Goal: Find specific page/section: Find specific page/section

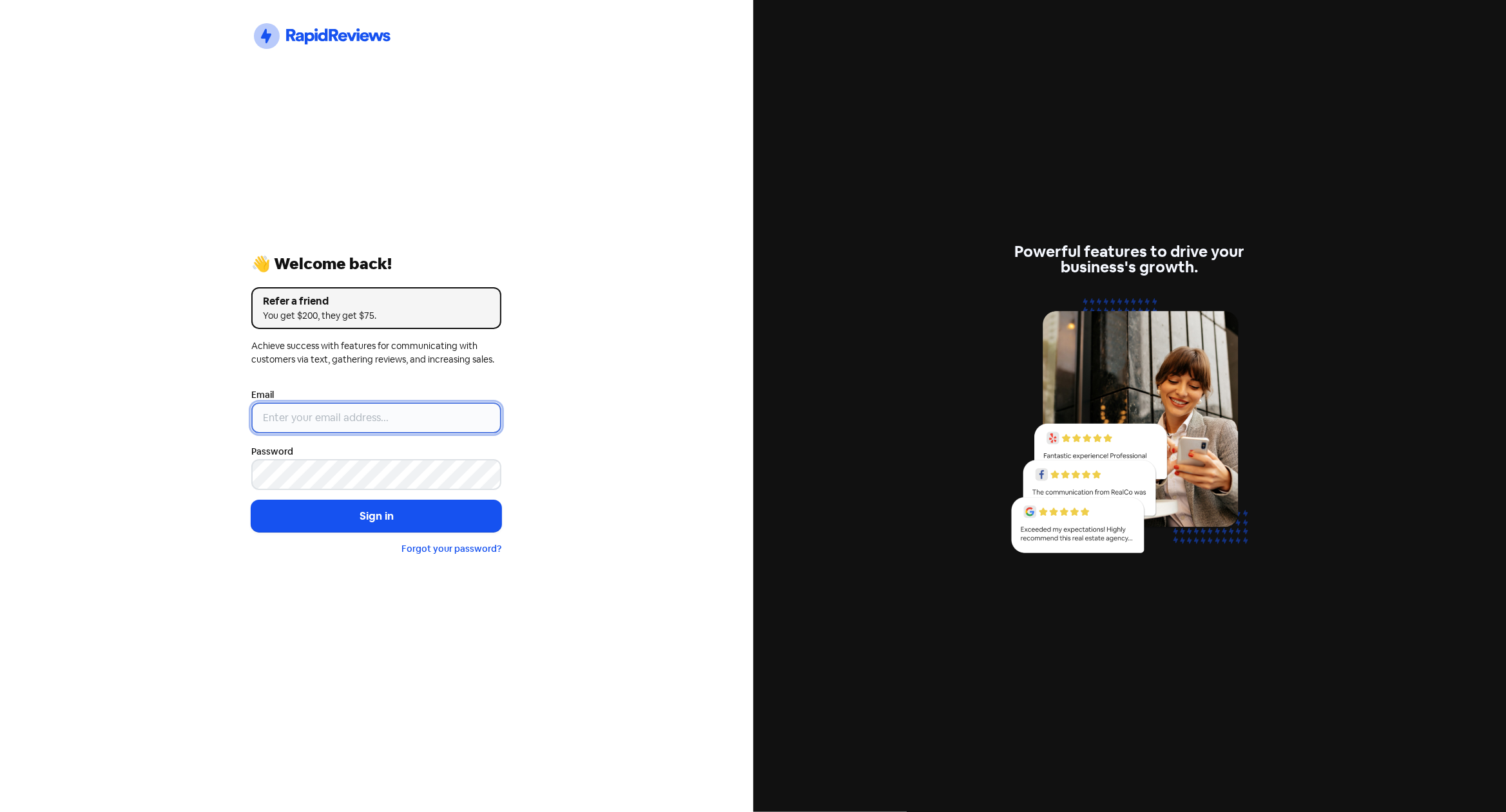
click at [350, 427] on input "email" at bounding box center [376, 418] width 250 height 31
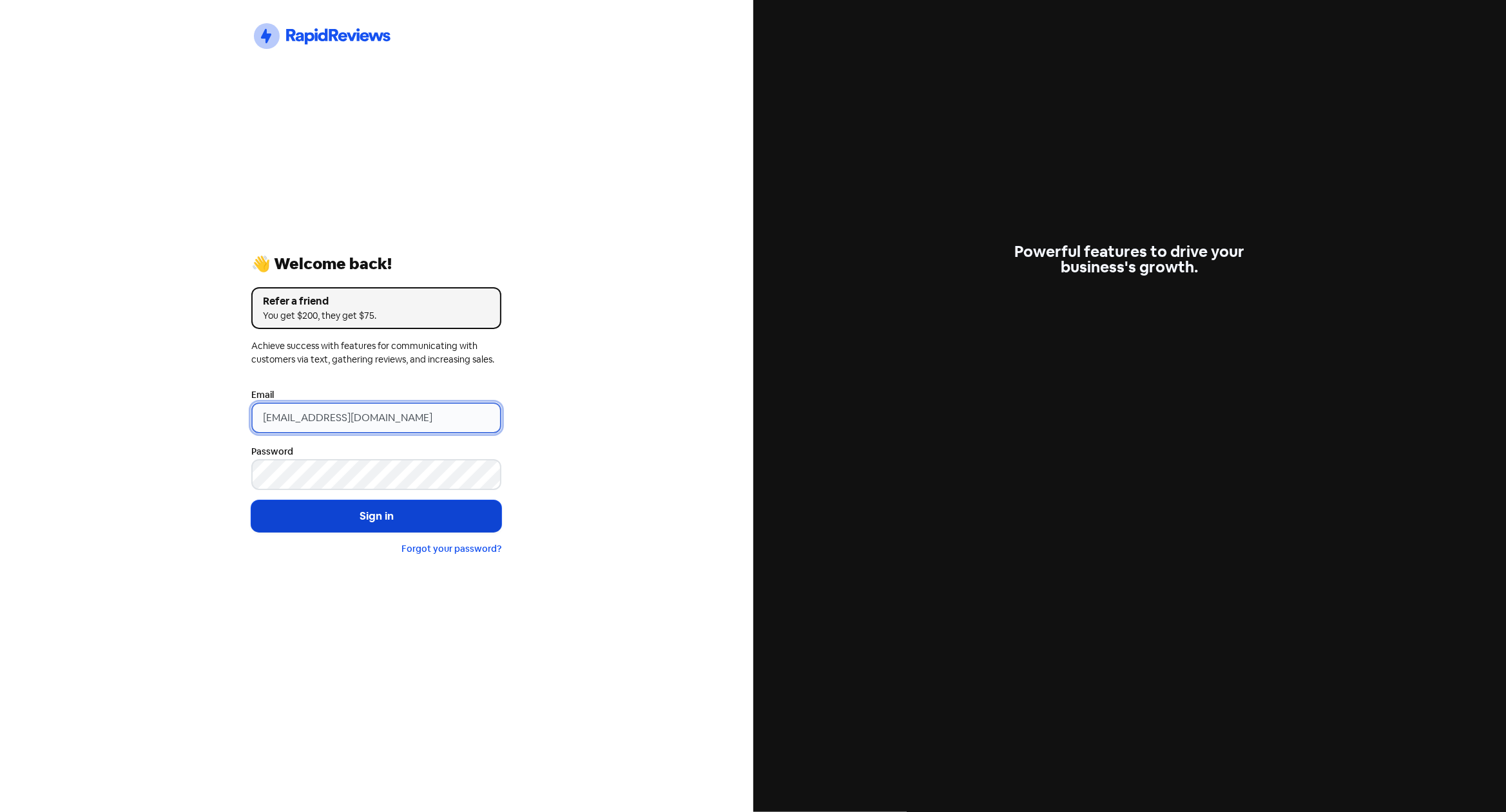
type input "[EMAIL_ADDRESS][DOMAIN_NAME]"
click at [360, 521] on button "Sign in" at bounding box center [376, 517] width 250 height 32
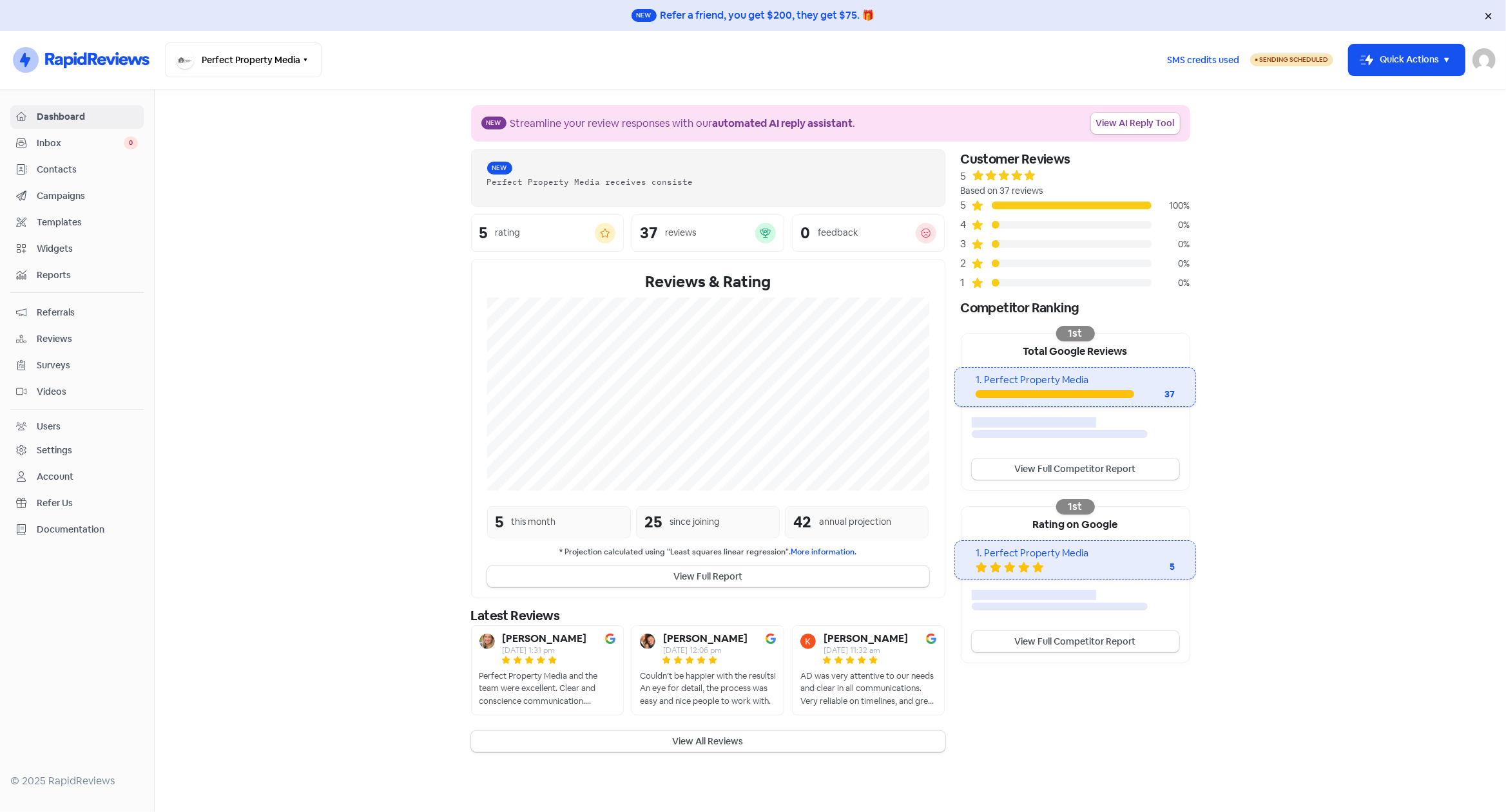
click at [65, 164] on span "Contacts" at bounding box center [87, 170] width 101 height 13
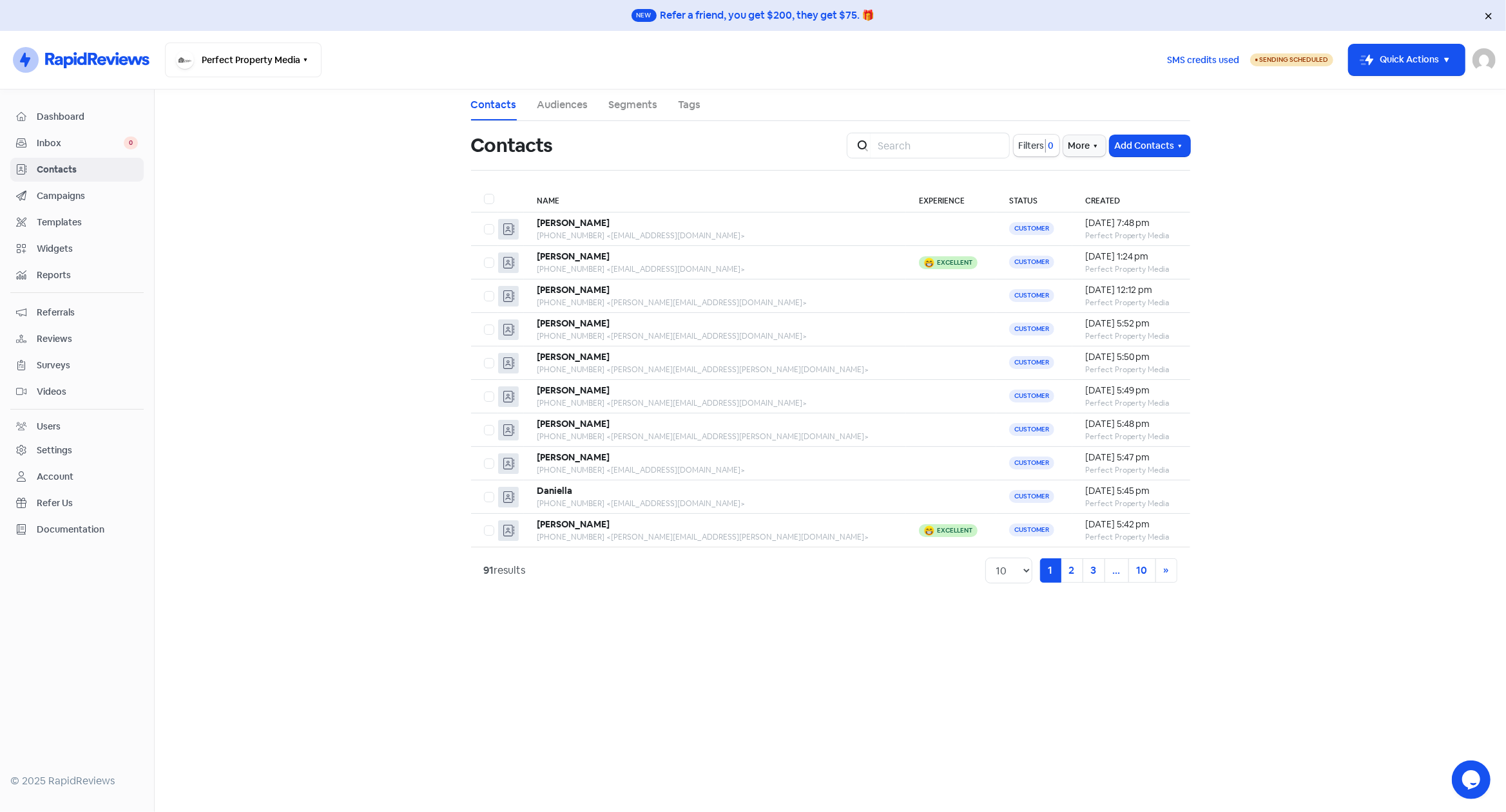
click at [341, 211] on main "Contacts Audiences Segments Tags Contacts Icon For Search Filters 0 More Add Co…" at bounding box center [830, 450] width 1351 height 723
click at [563, 225] on b "[PERSON_NAME]" at bounding box center [573, 222] width 73 height 11
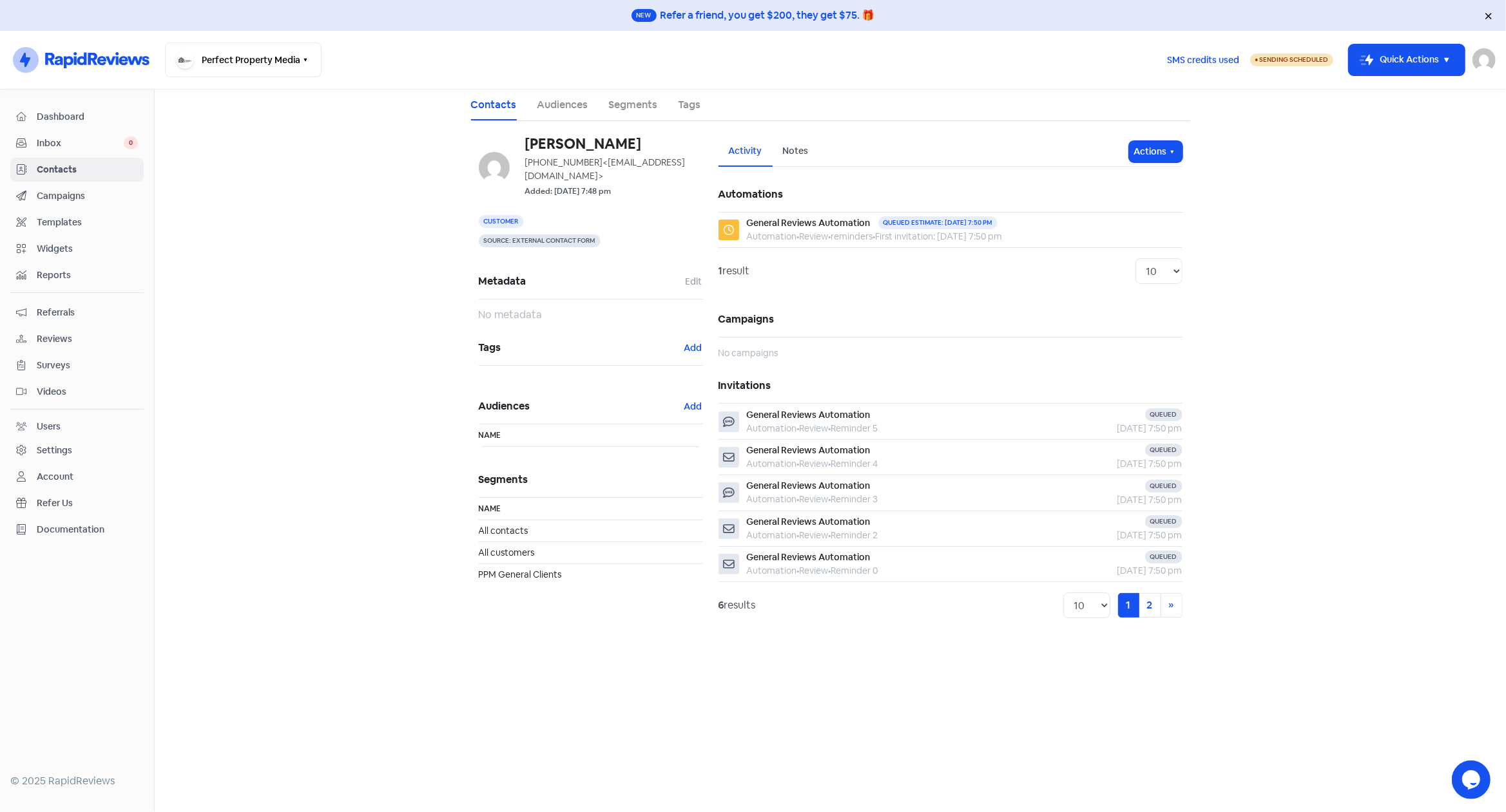
click at [254, 266] on main "Contacts Audiences Segments Tags [PERSON_NAME] [PHONE_NUMBER] <[EMAIL_ADDRESS][…" at bounding box center [830, 450] width 1351 height 723
